Goal: Information Seeking & Learning: Learn about a topic

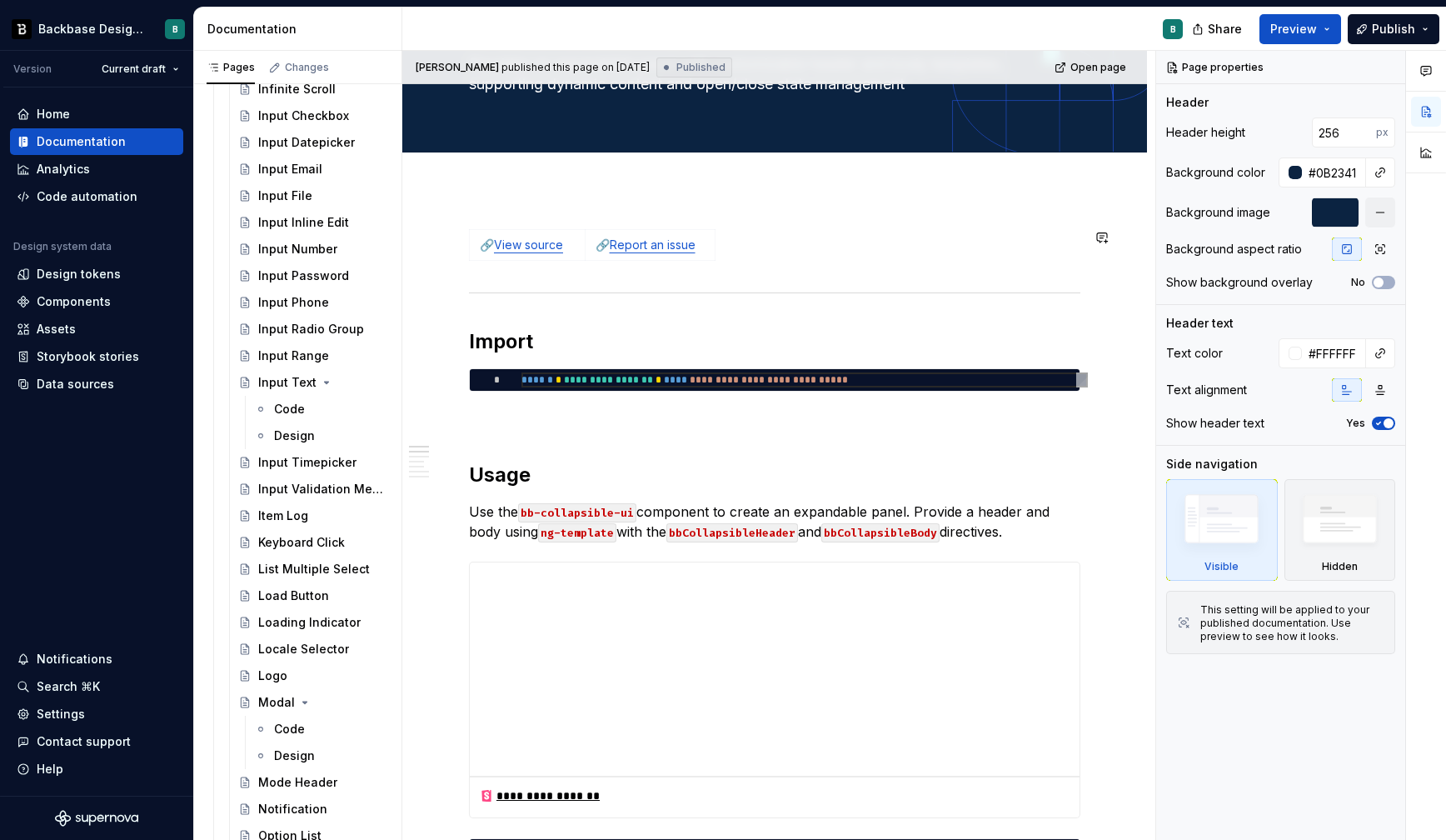
scroll to position [152, 0]
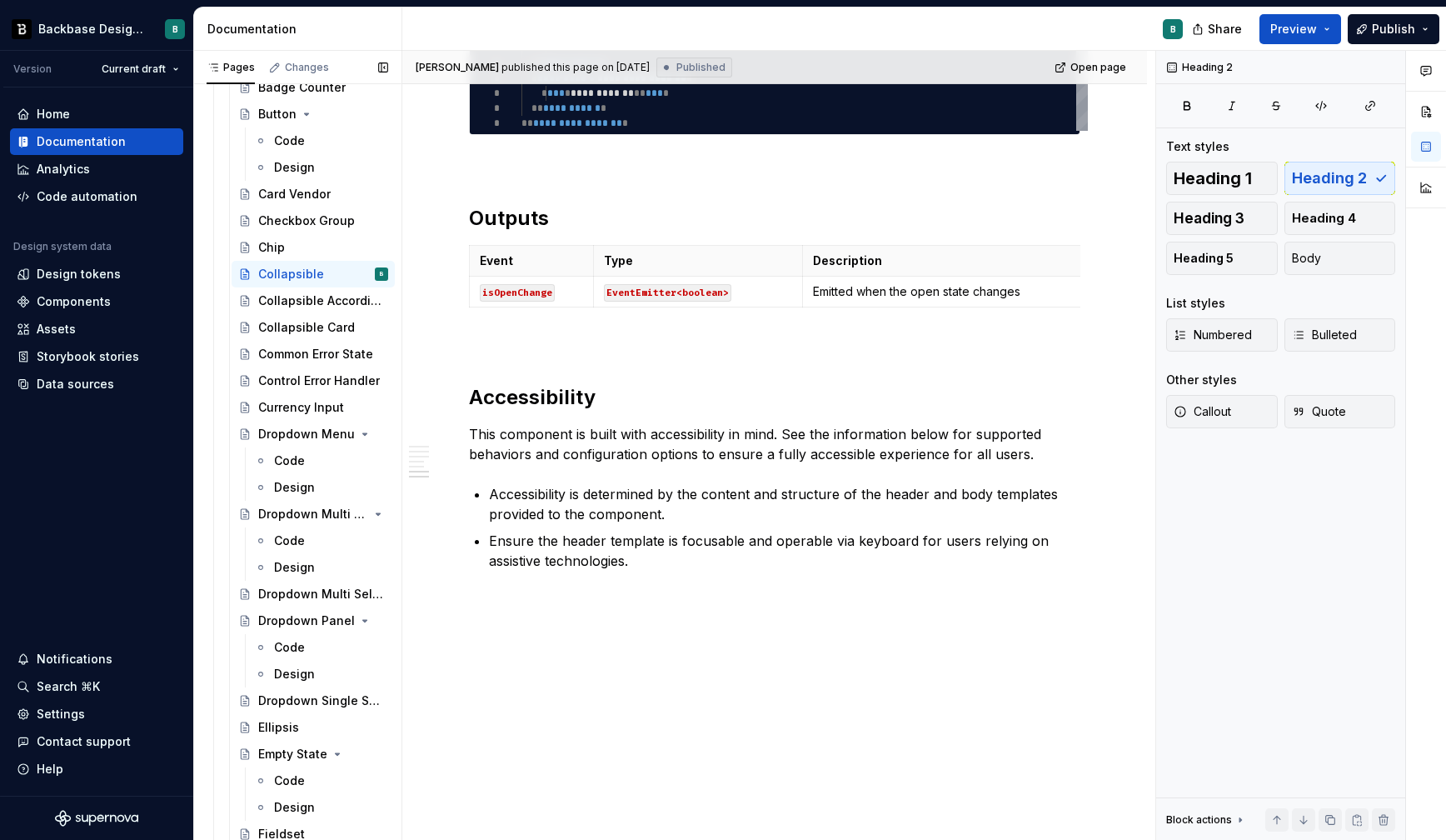
scroll to position [668, 0]
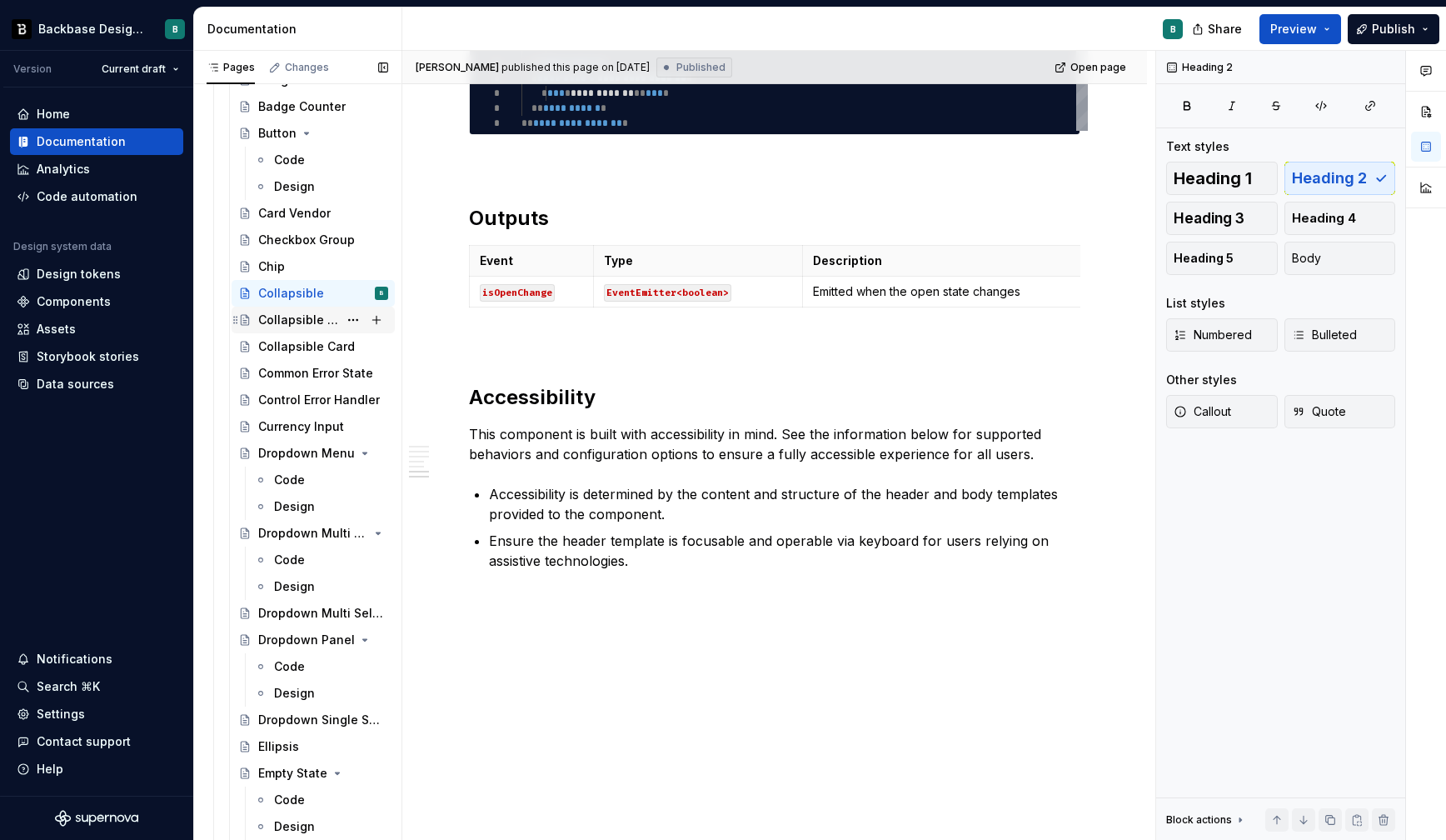
click at [304, 313] on div "Collapsible Accordion" at bounding box center [297, 320] width 80 height 16
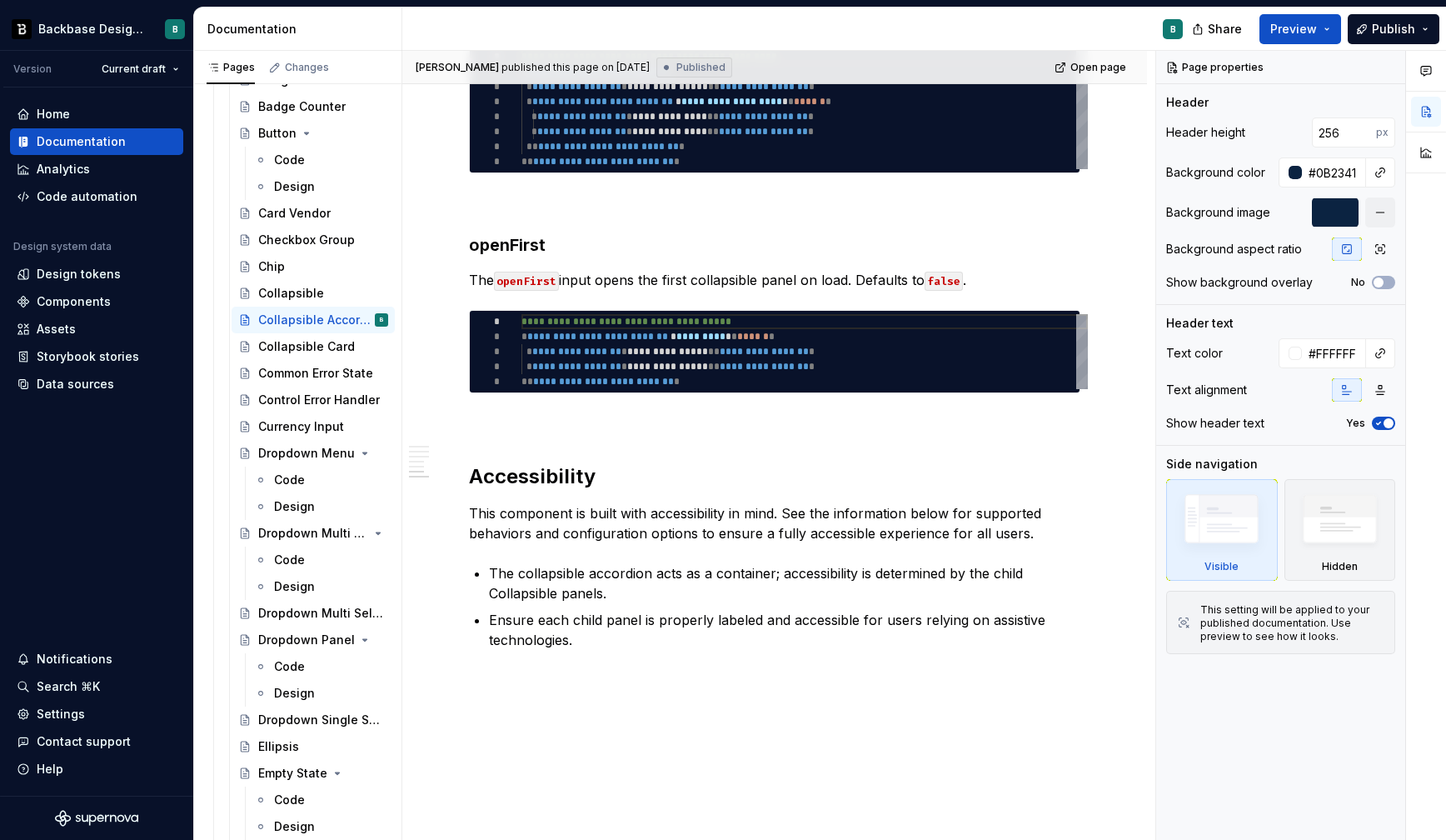
scroll to position [1807, 0]
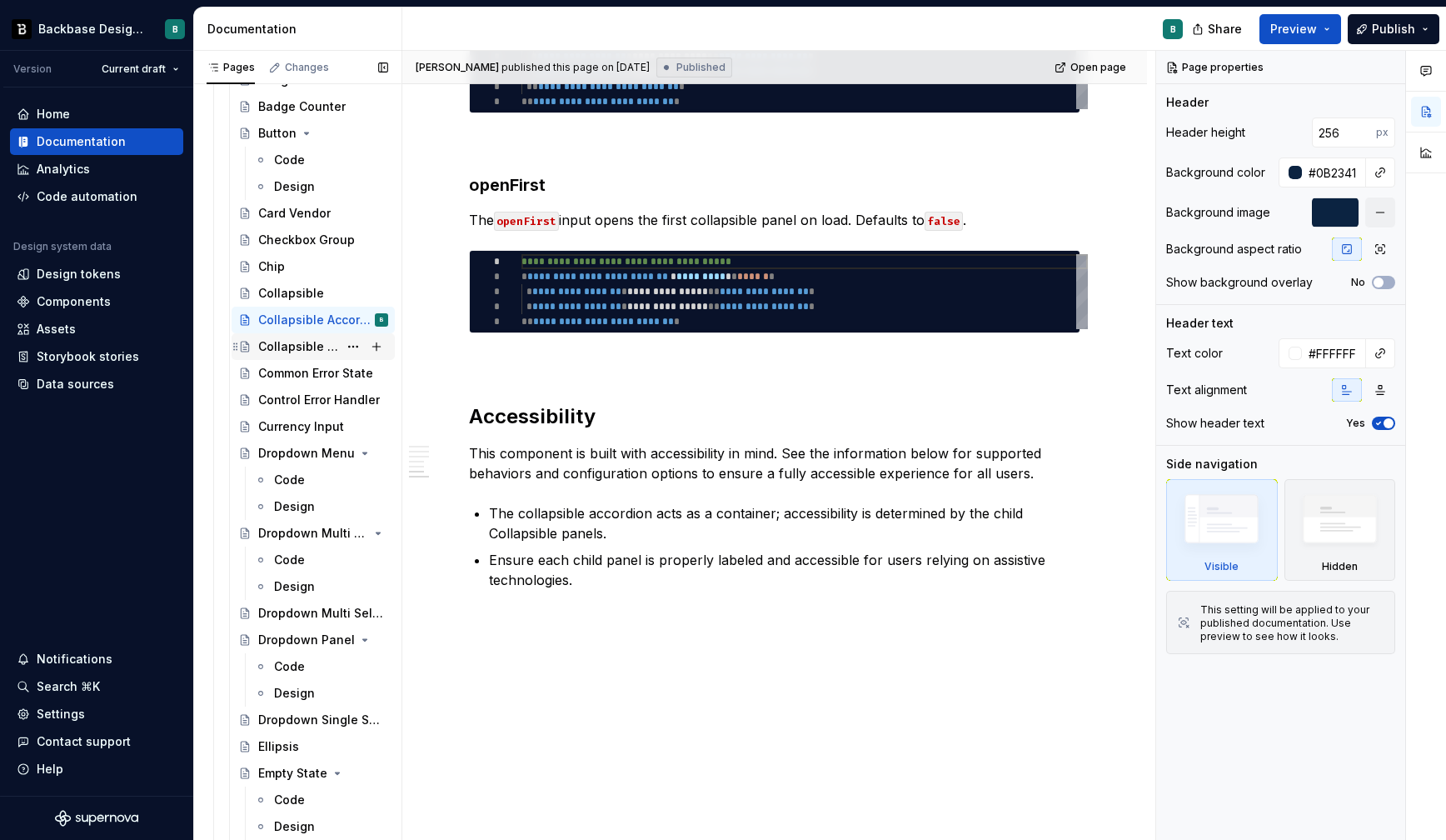
click at [283, 346] on div "Collapsible Card" at bounding box center [297, 346] width 80 height 16
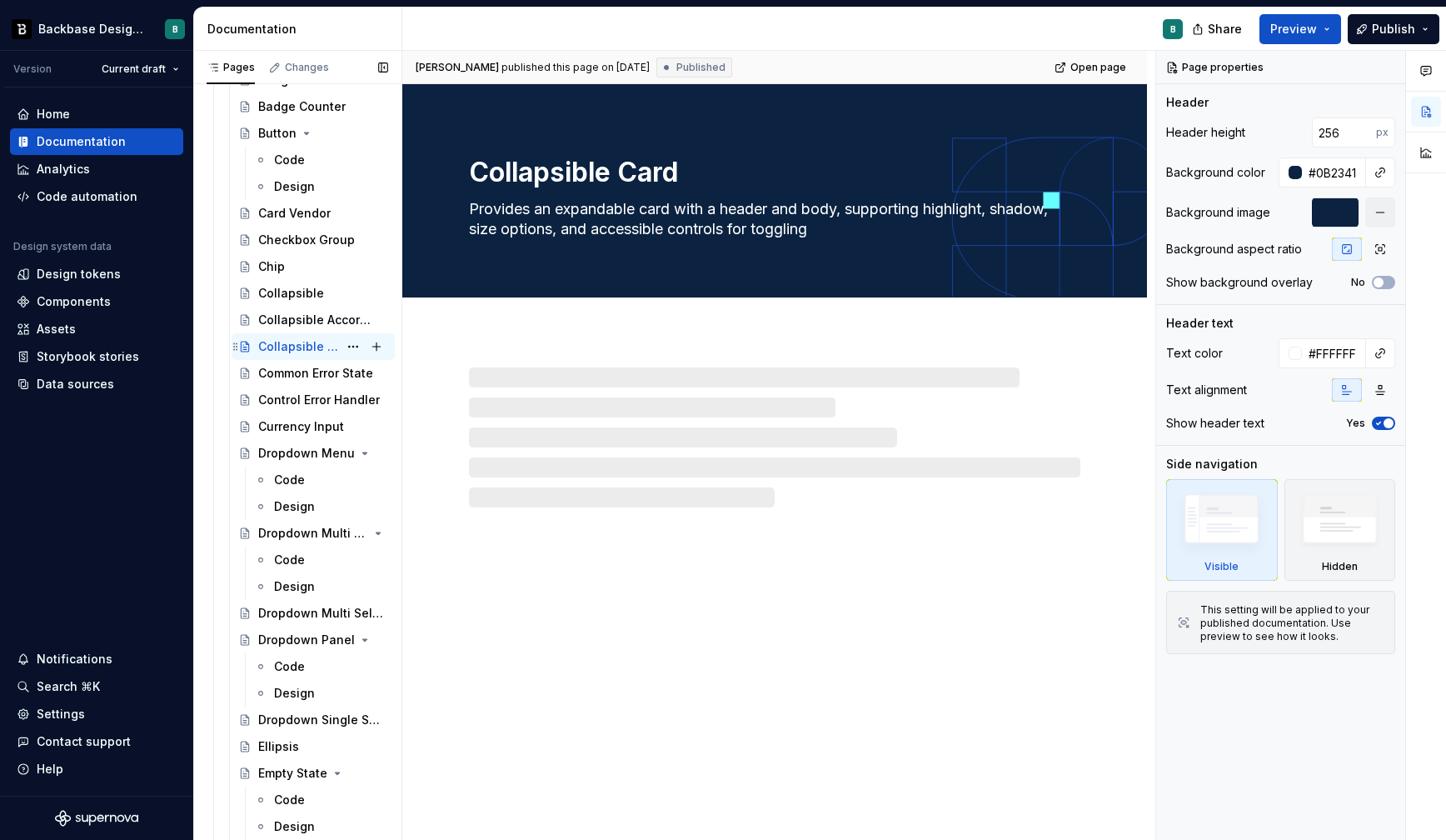
click at [283, 346] on div "Collapsible Card" at bounding box center [297, 346] width 80 height 16
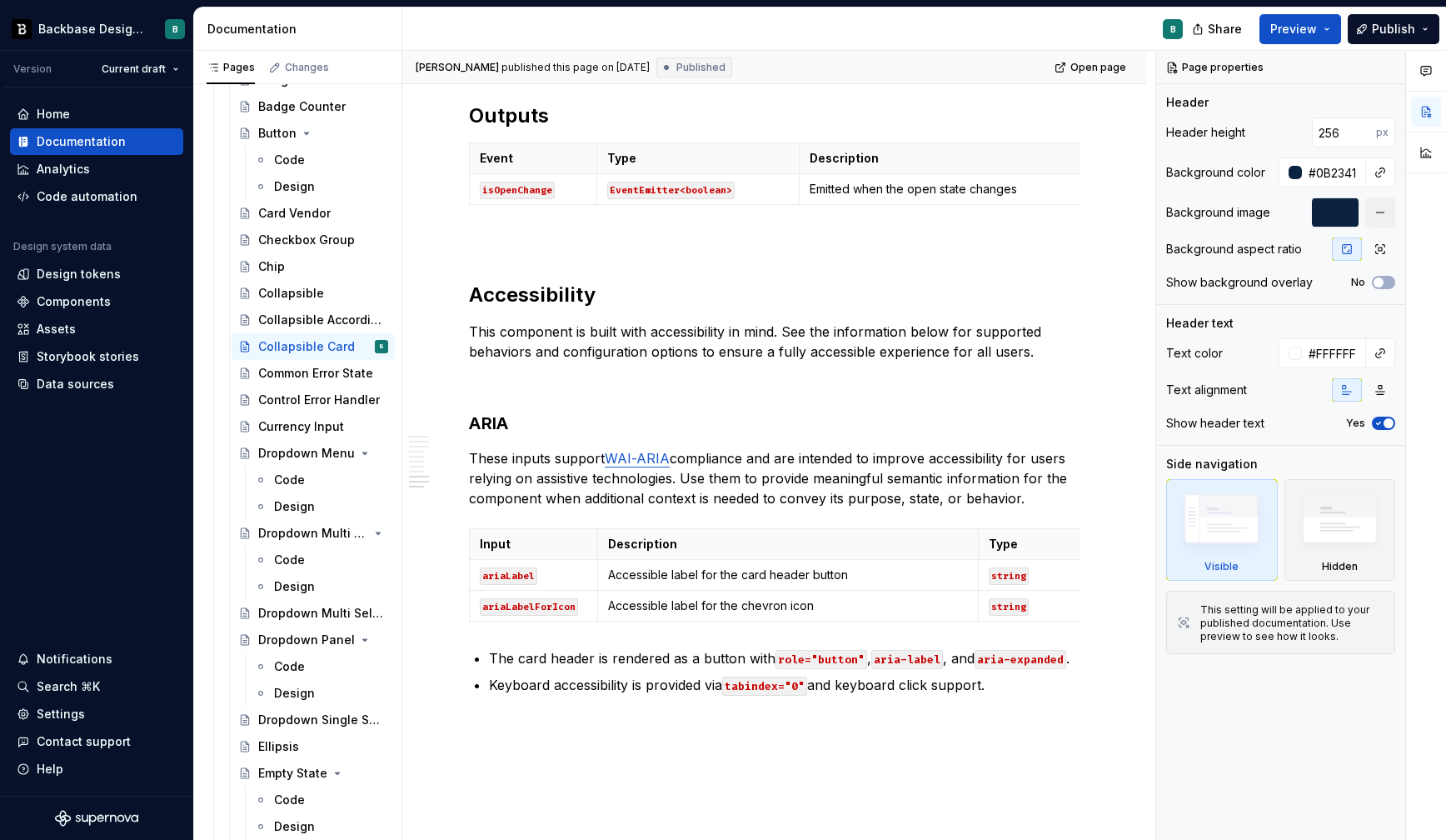
scroll to position [2751, 0]
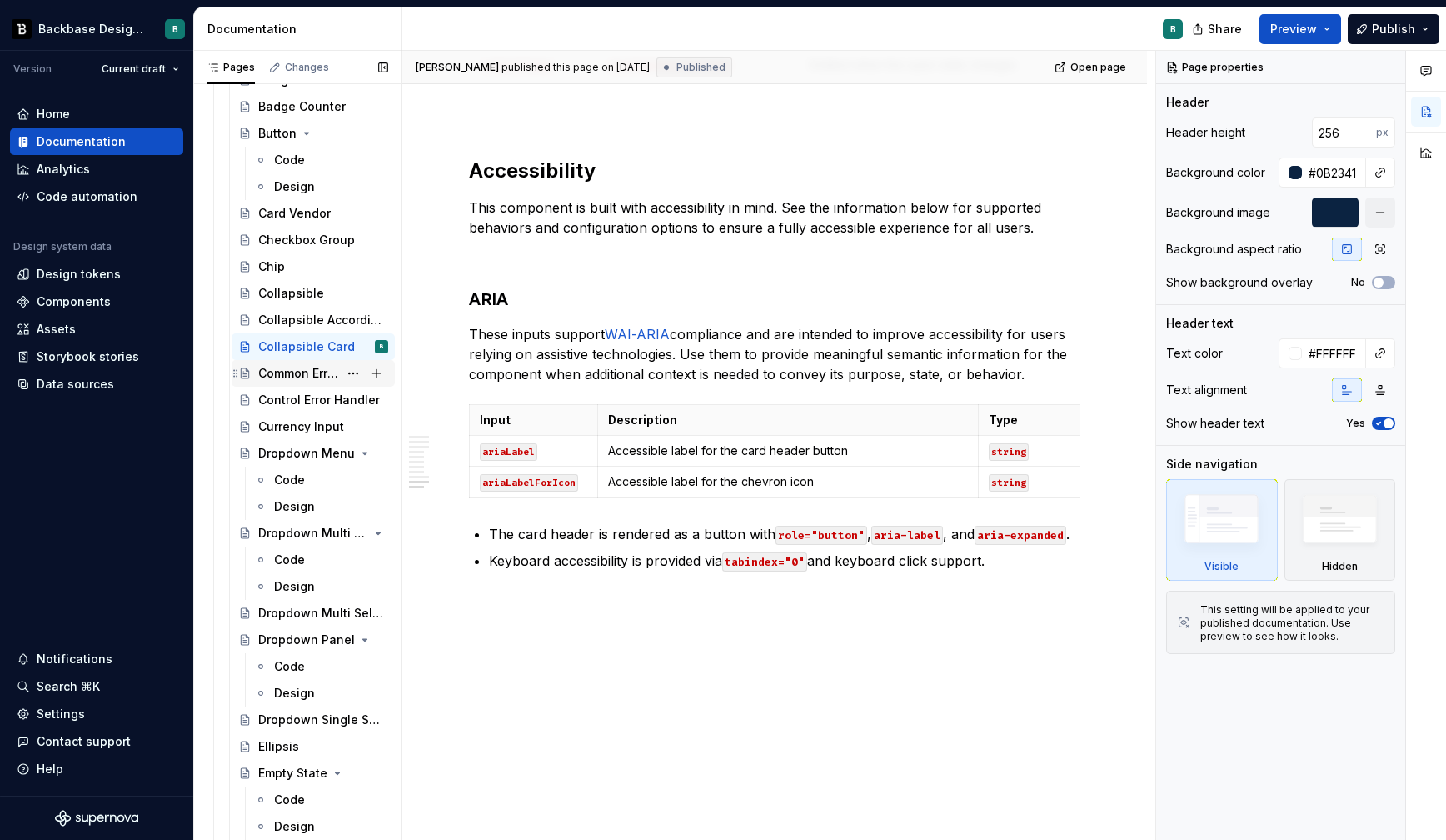
click at [308, 369] on div "Common Error State" at bounding box center [297, 373] width 80 height 16
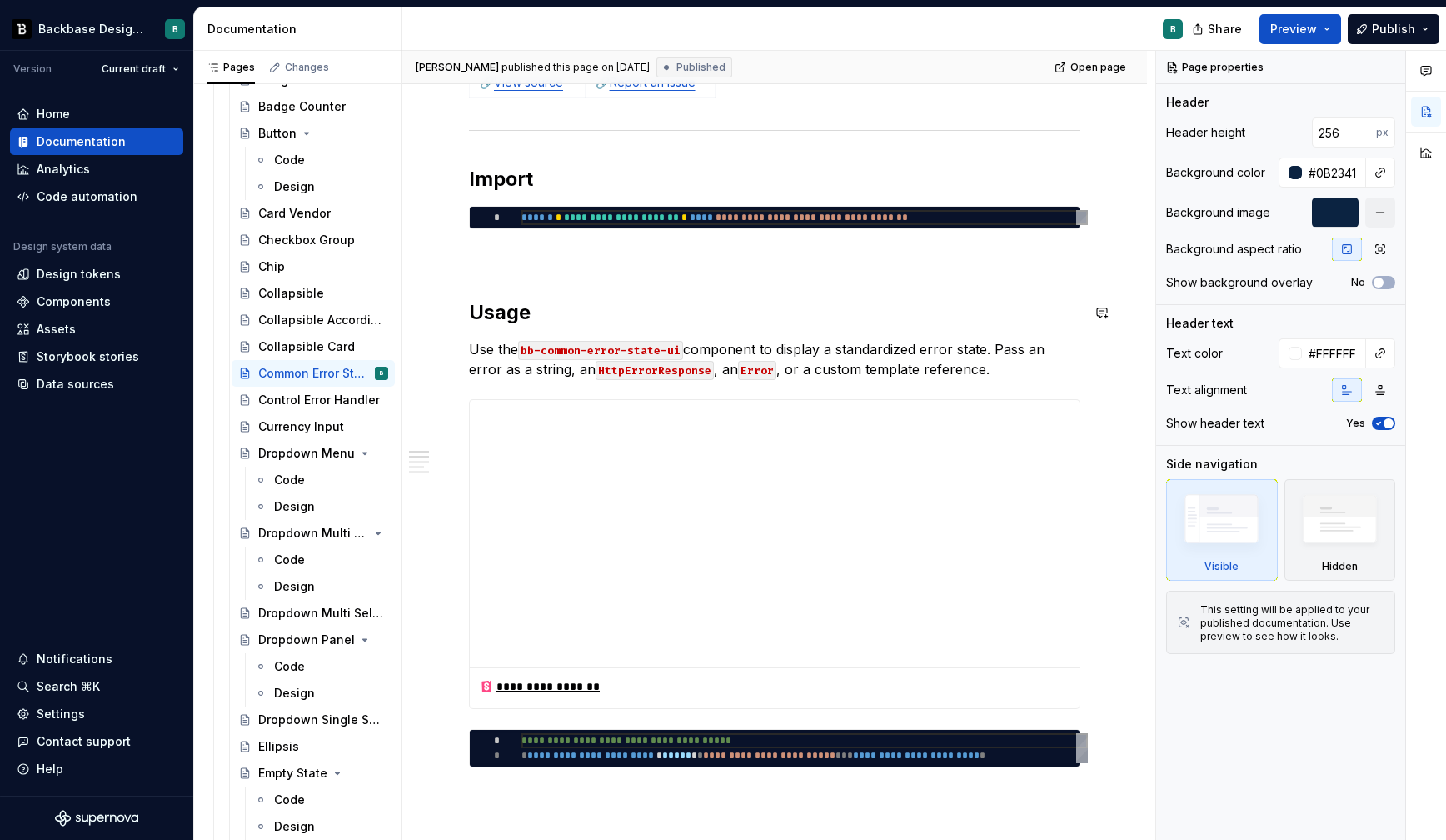
scroll to position [225, 0]
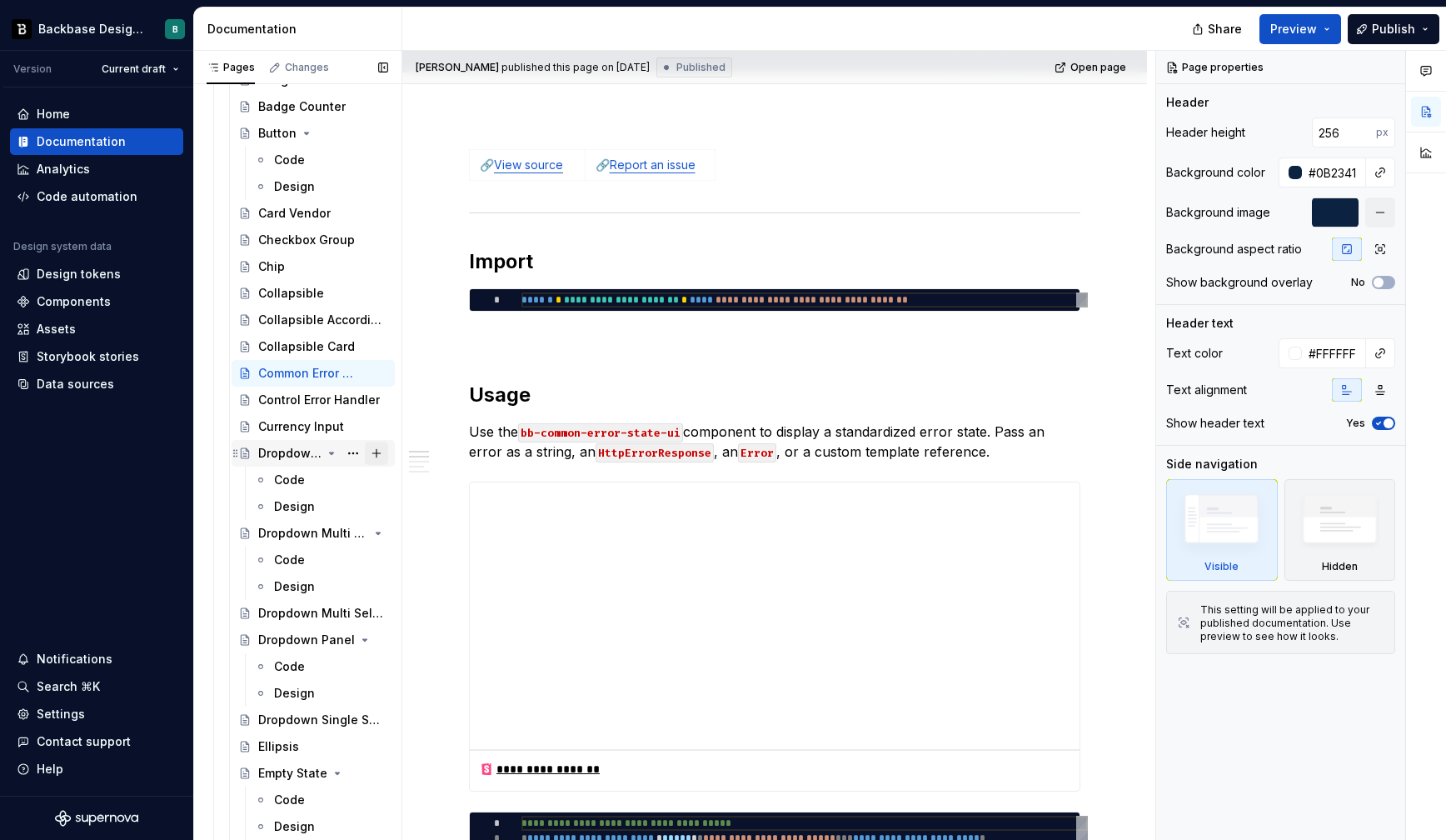
type textarea "*"
